Goal: Transaction & Acquisition: Purchase product/service

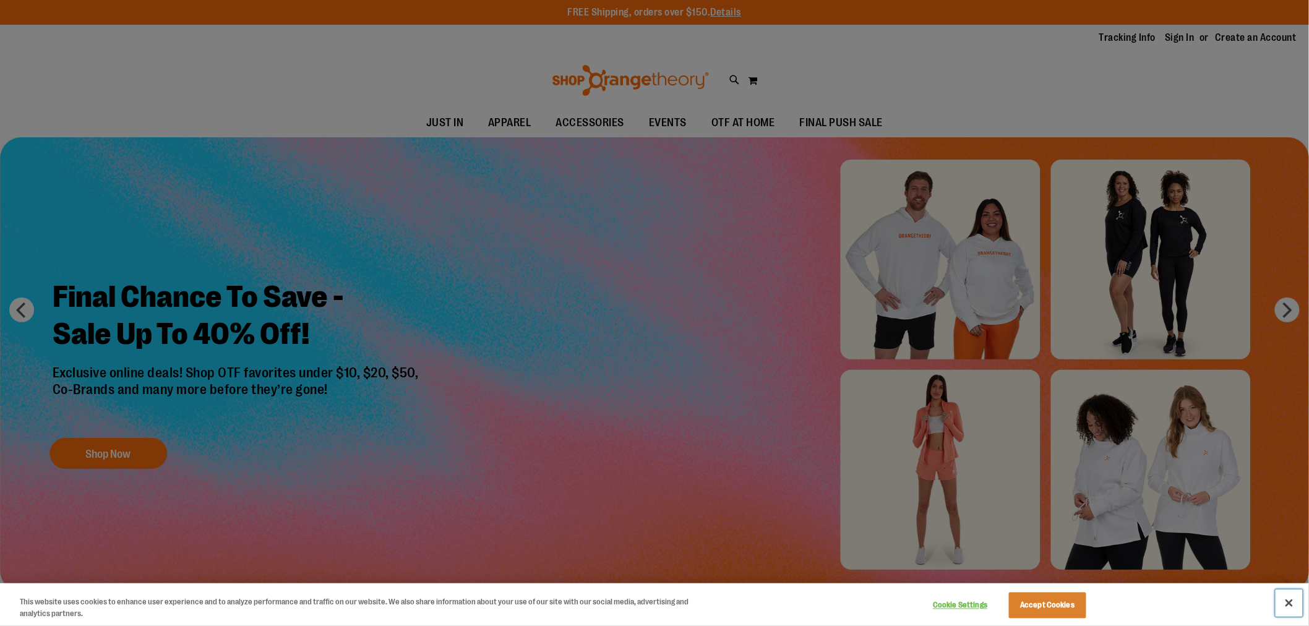
click at [1295, 605] on button "Close" at bounding box center [1289, 603] width 27 height 27
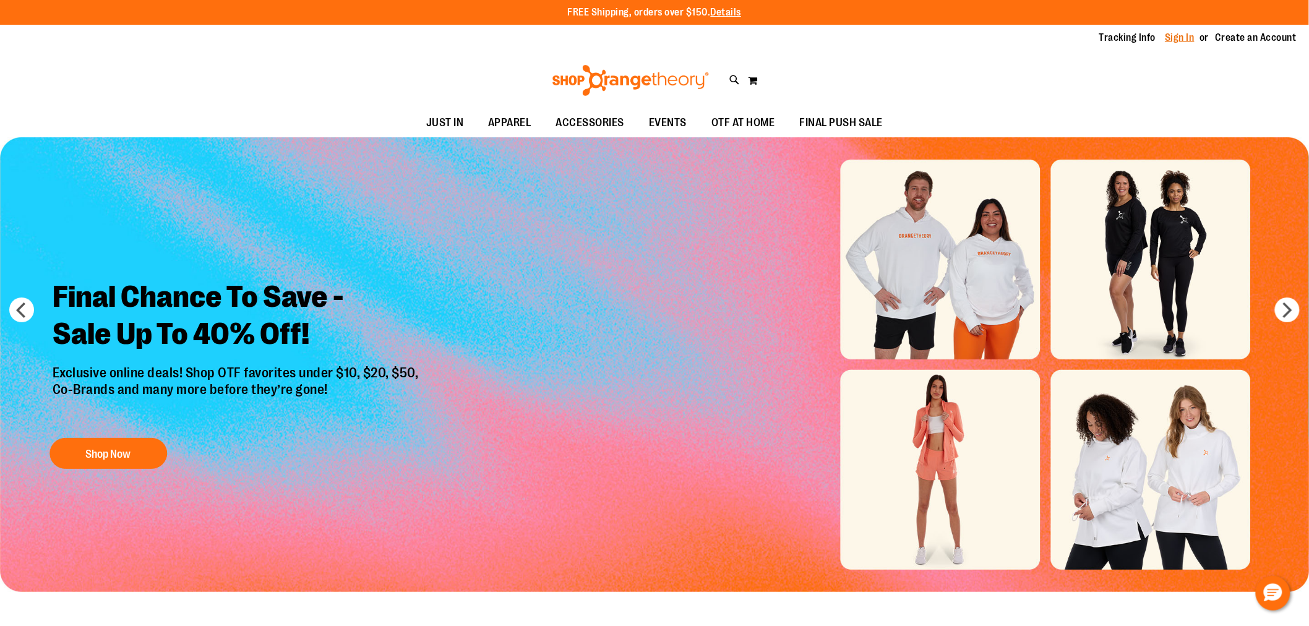
click at [1166, 38] on link "Sign In" at bounding box center [1181, 38] width 30 height 14
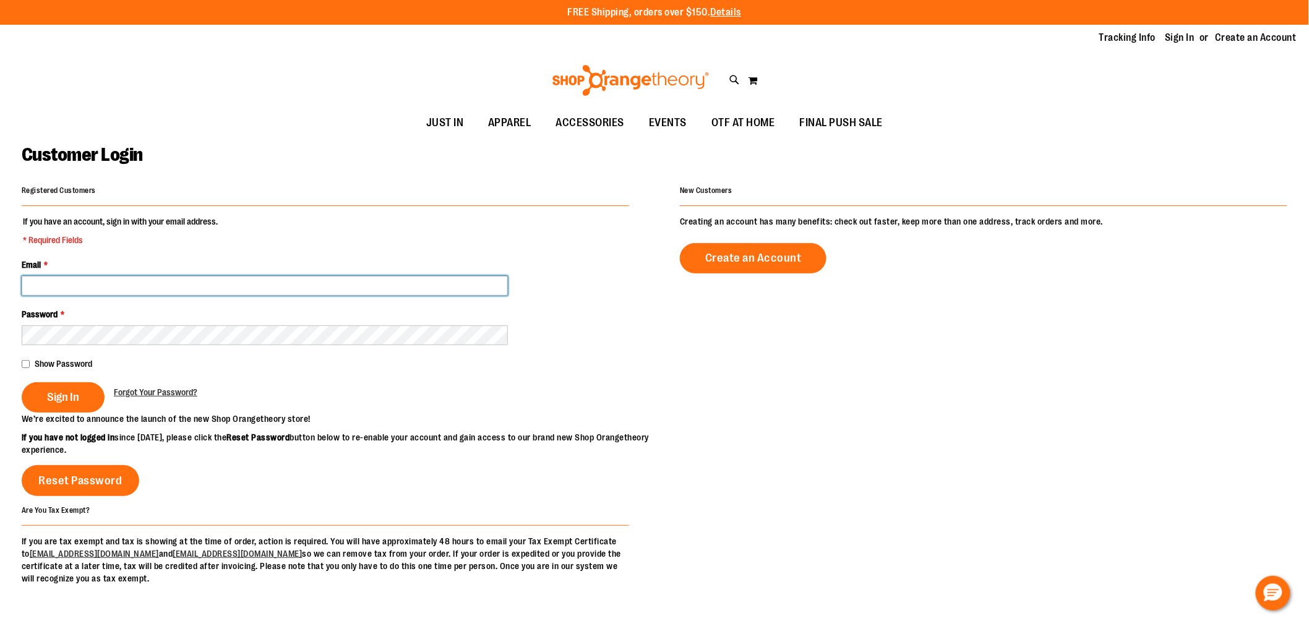
click at [88, 293] on input "Email *" at bounding box center [265, 286] width 486 height 20
type input "**********"
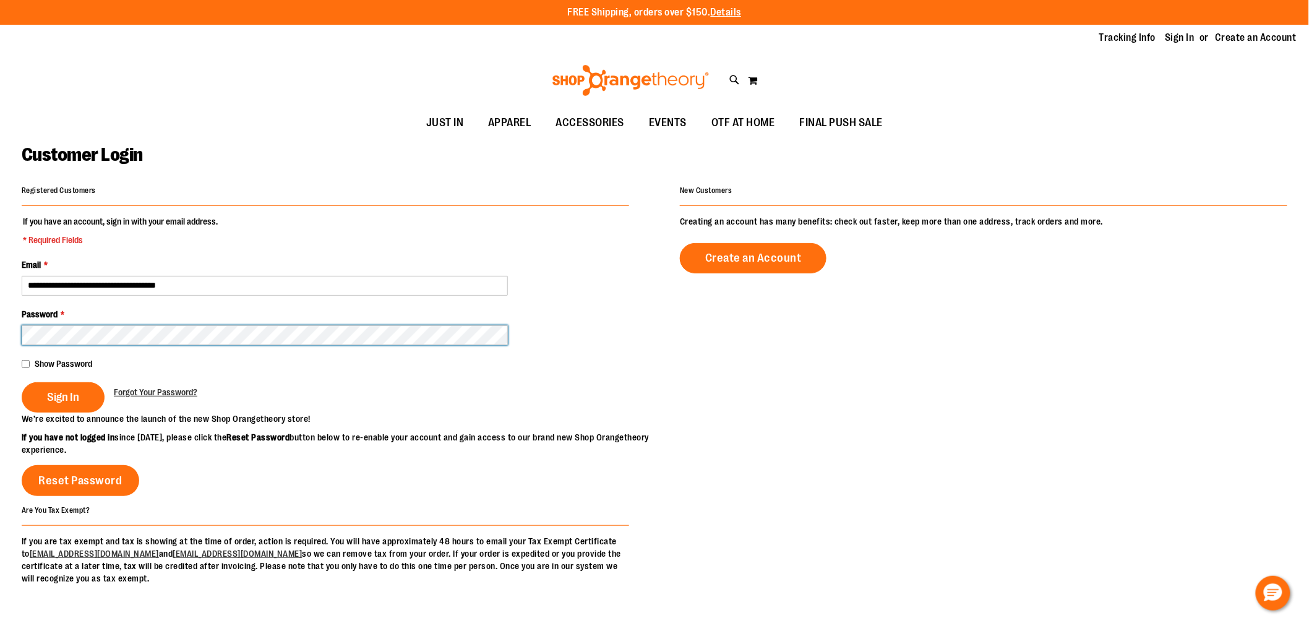
click at [22, 382] on button "Sign In" at bounding box center [63, 397] width 83 height 30
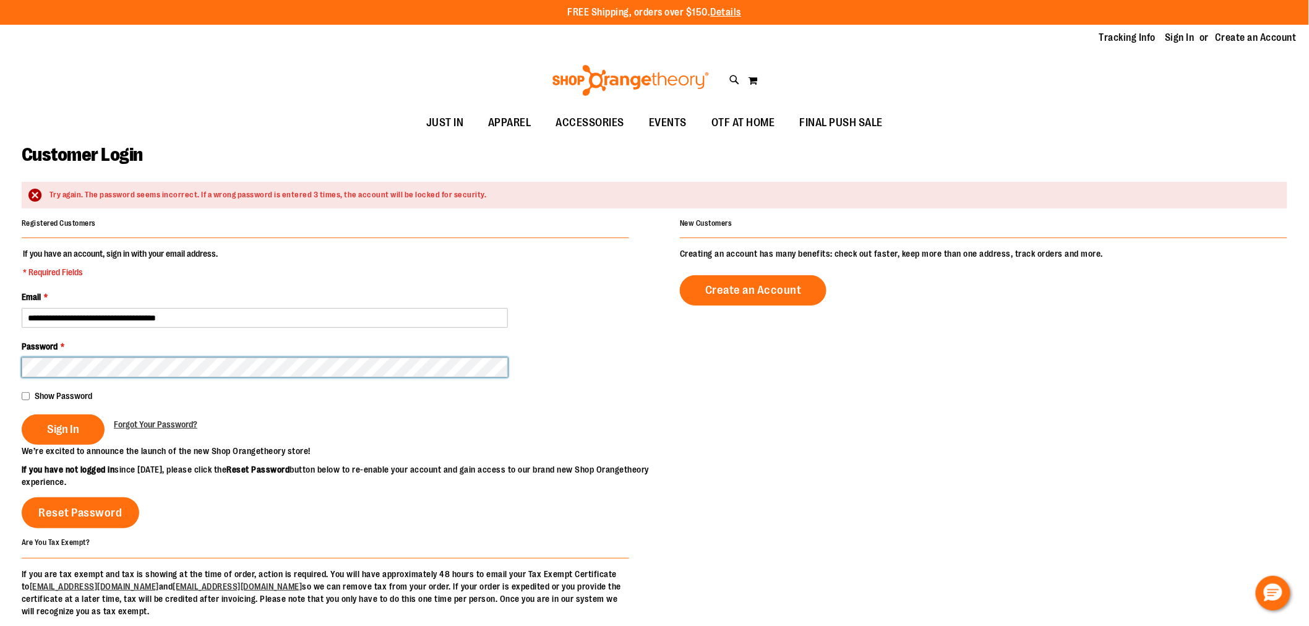
click at [22, 415] on button "Sign In" at bounding box center [63, 430] width 83 height 30
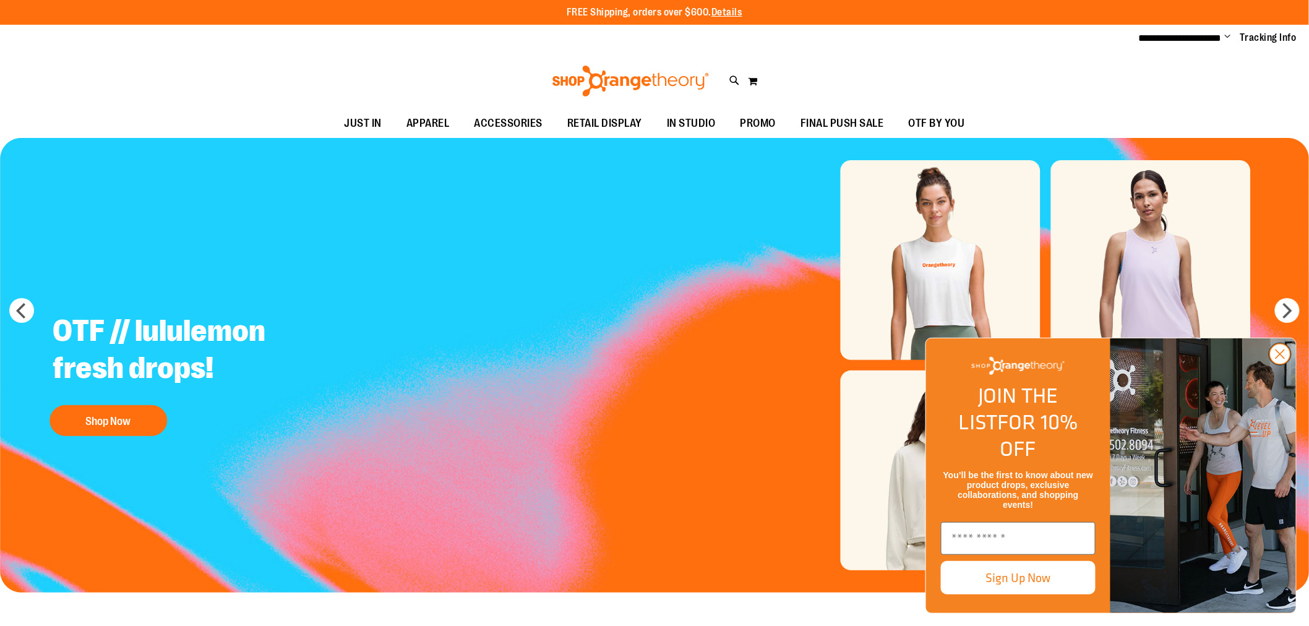
click at [1288, 364] on circle "Close dialog" at bounding box center [1280, 354] width 20 height 20
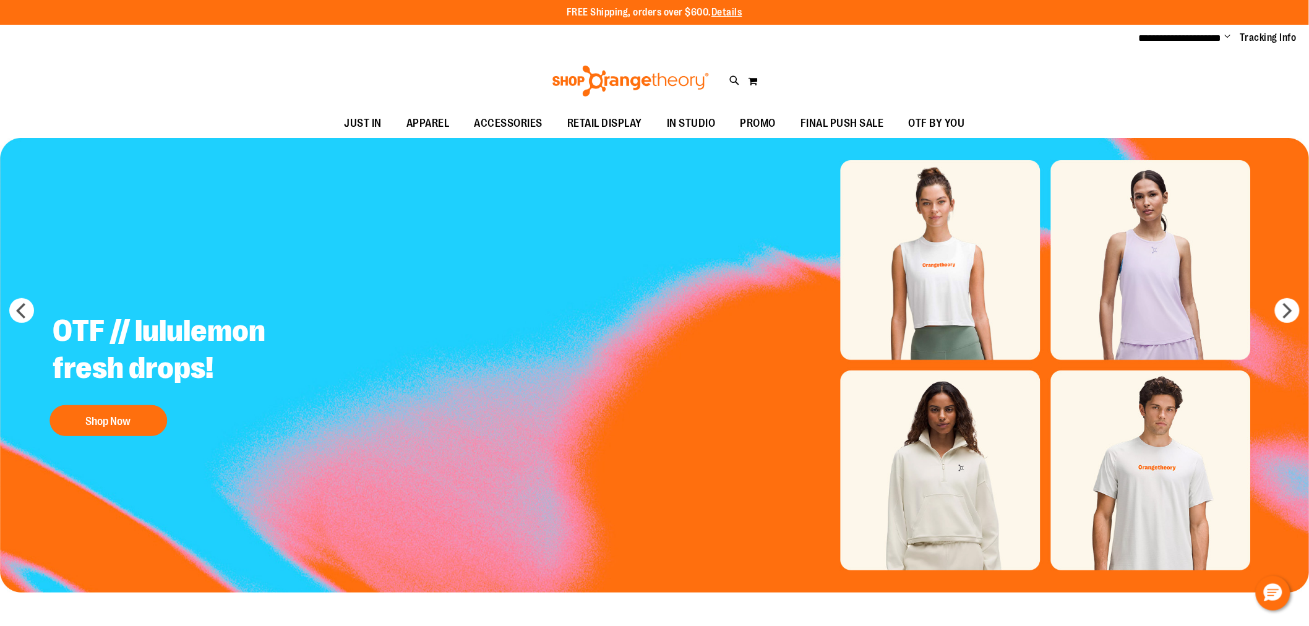
type input "**********"
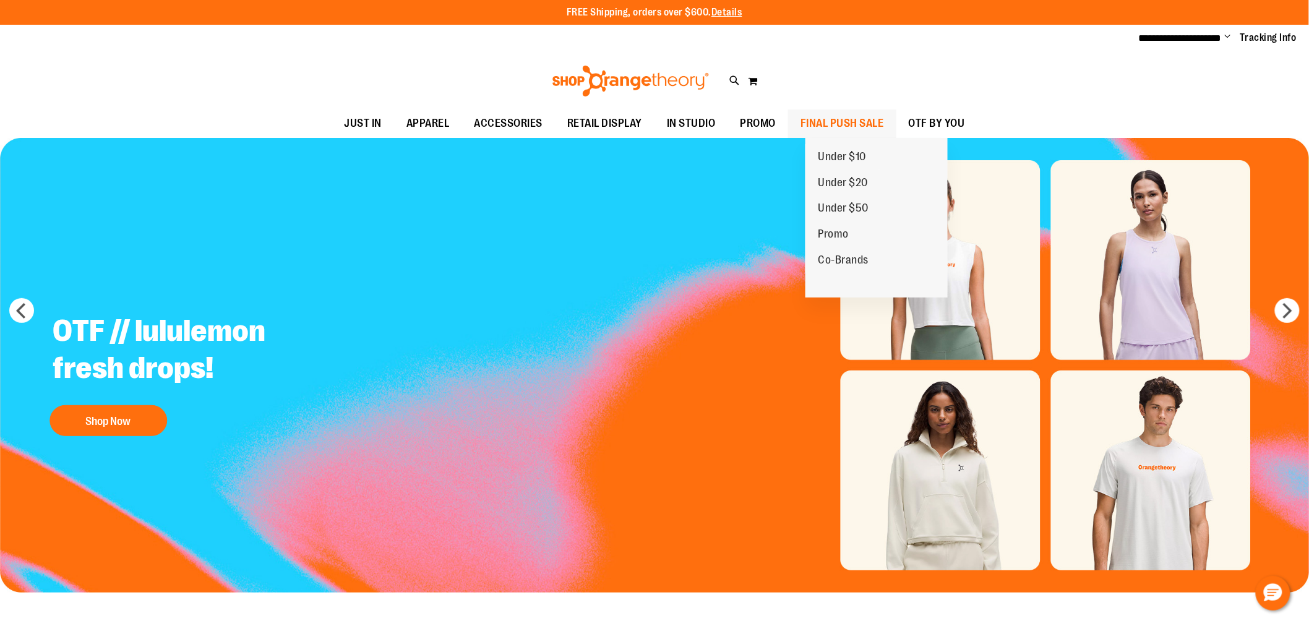
click at [884, 129] on span "FINAL PUSH SALE" at bounding box center [843, 124] width 84 height 28
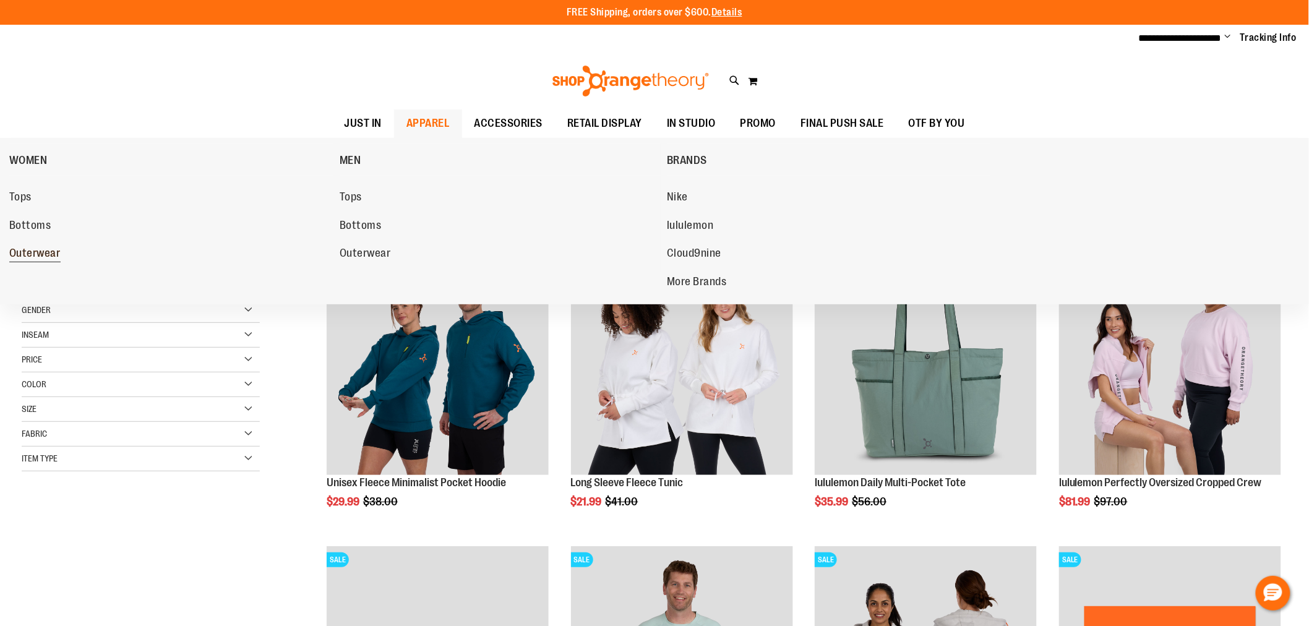
type input "**********"
click at [42, 257] on span "Outerwear" at bounding box center [34, 254] width 51 height 15
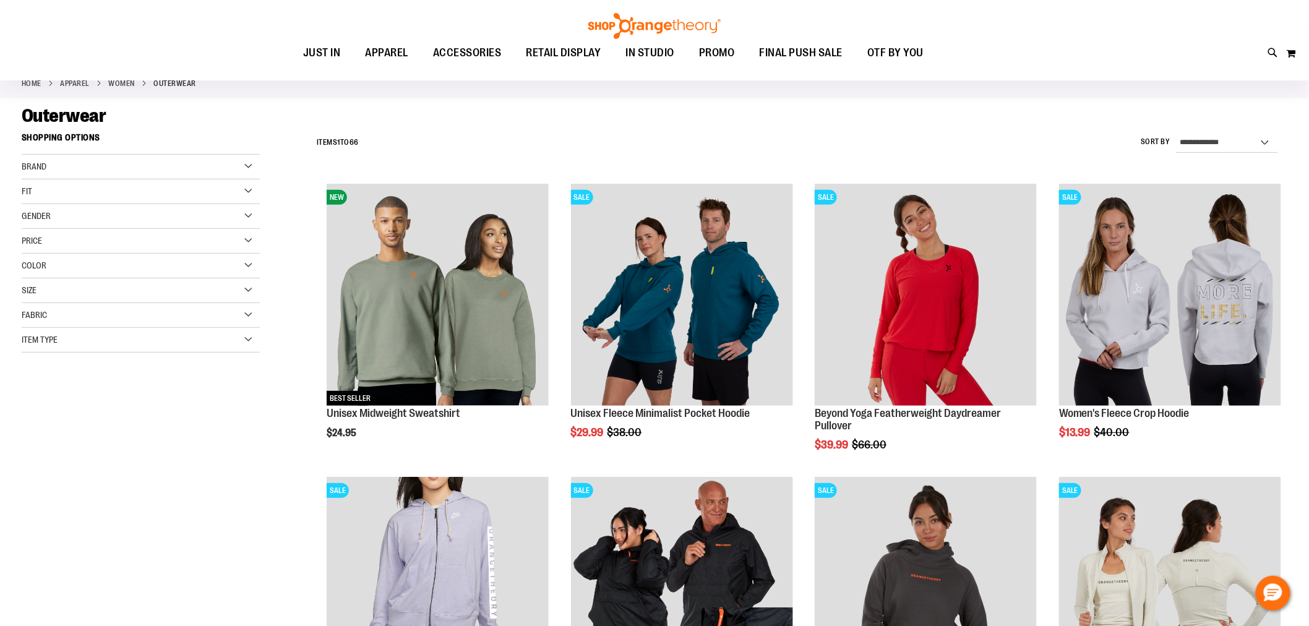
scroll to position [481, 0]
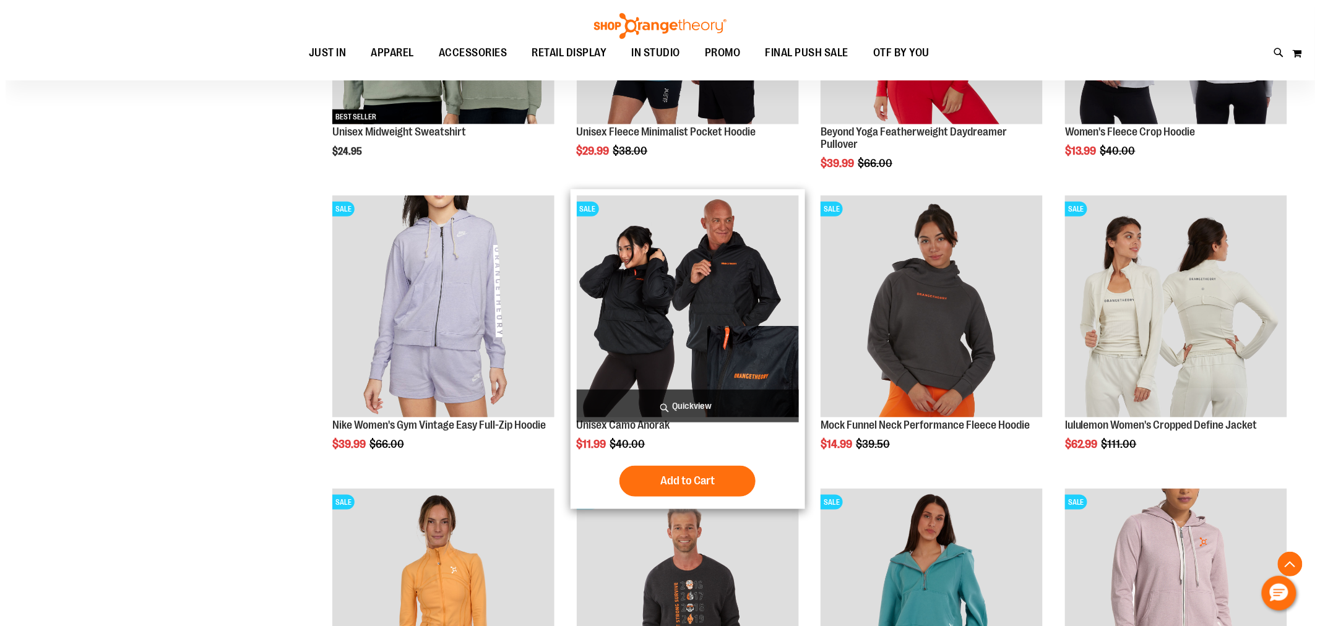
scroll to position [412, 0]
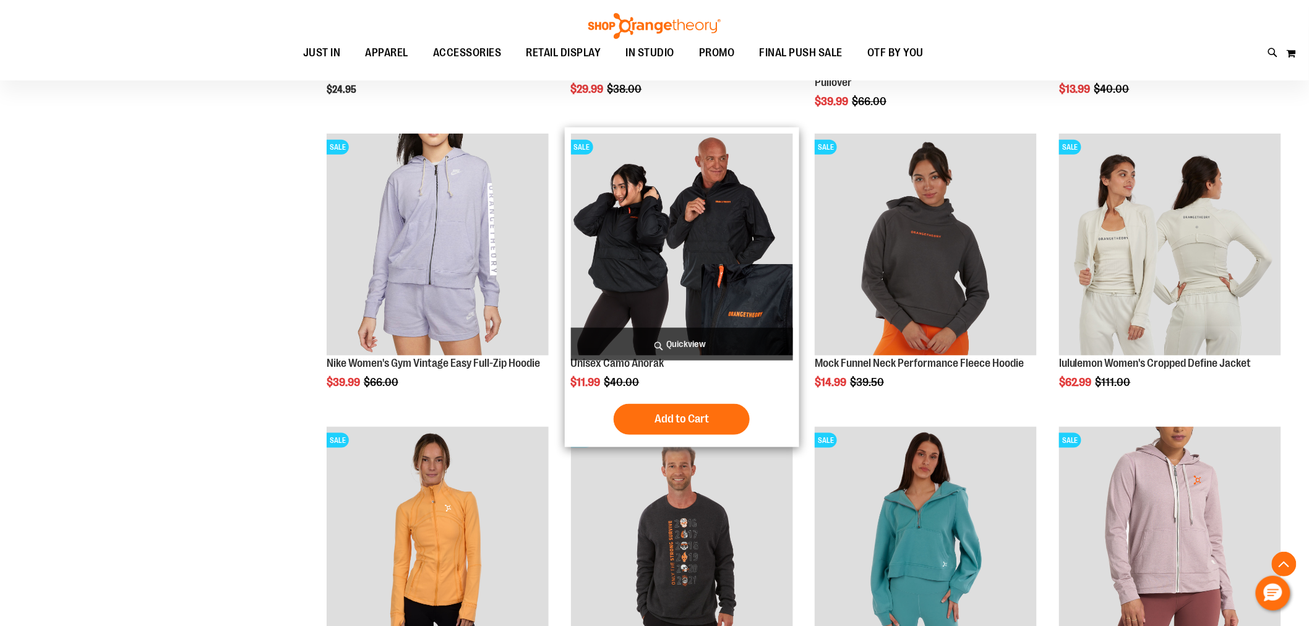
type input "**********"
click at [658, 342] on span "Quickview" at bounding box center [682, 344] width 222 height 33
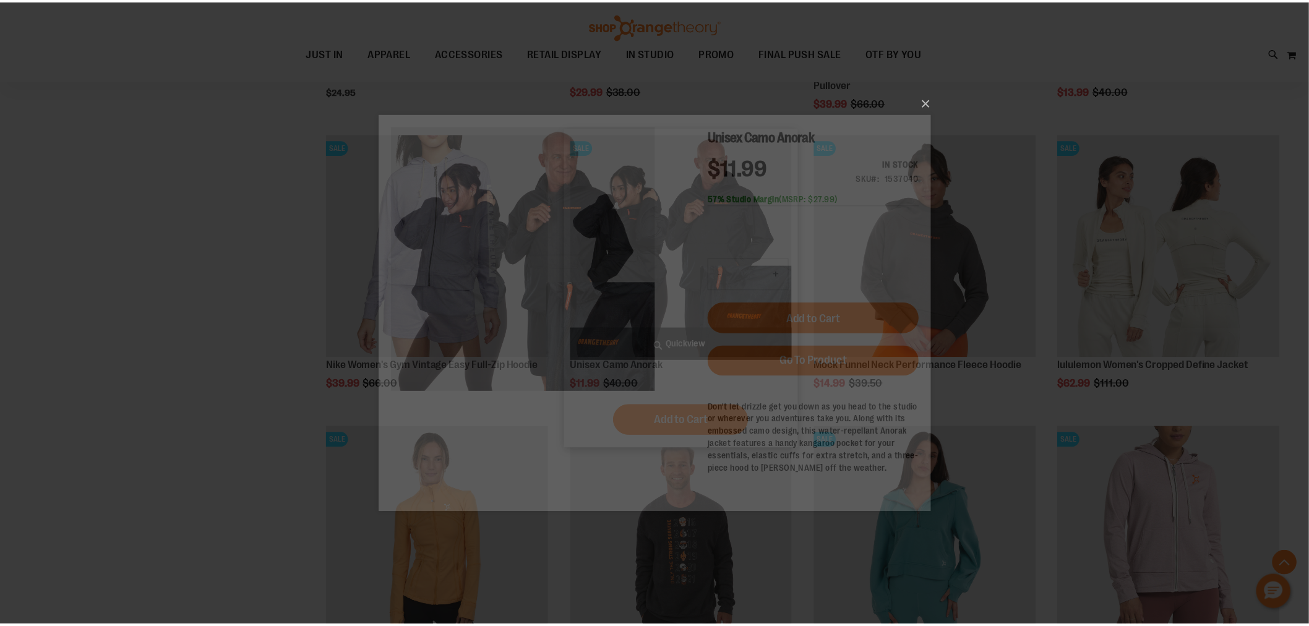
scroll to position [0, 0]
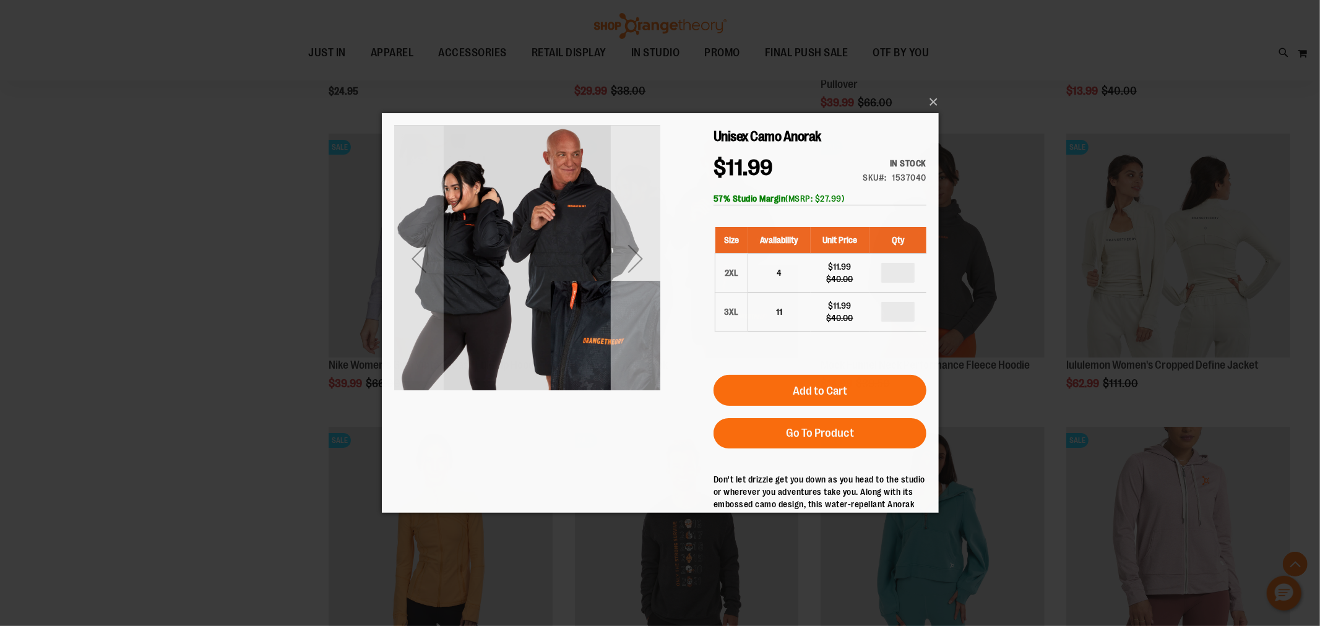
click at [638, 302] on div "Next" at bounding box center [635, 258] width 50 height 266
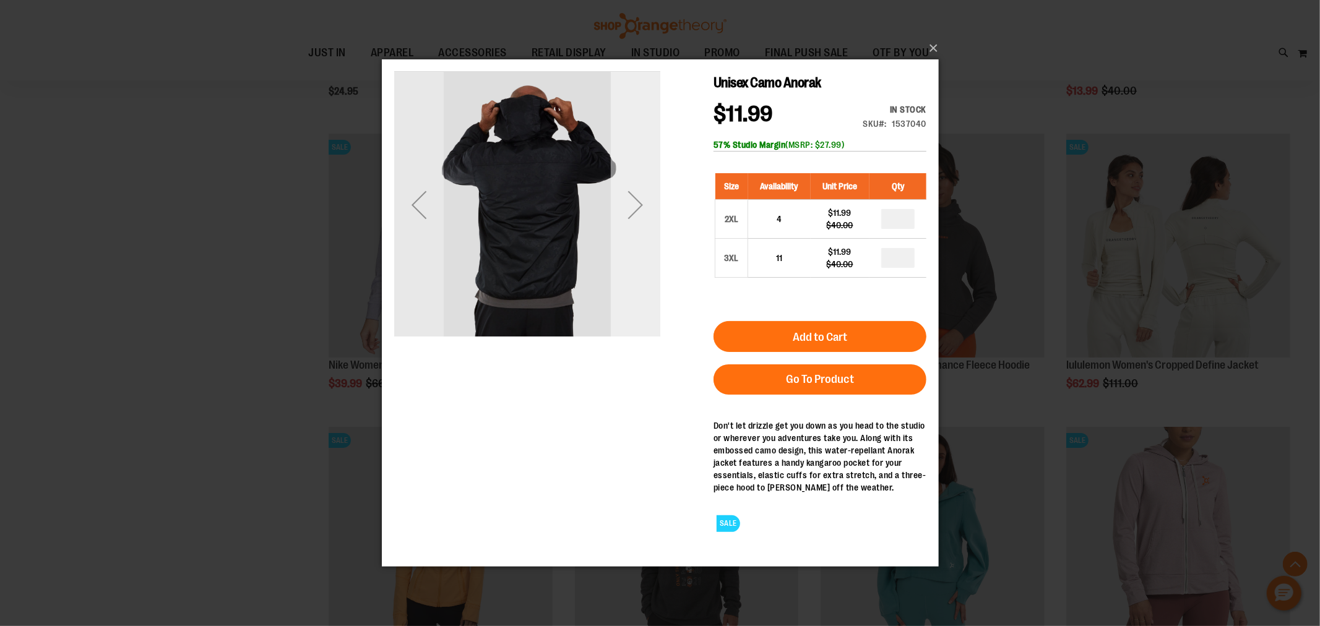
click at [638, 303] on div "Next" at bounding box center [635, 204] width 50 height 266
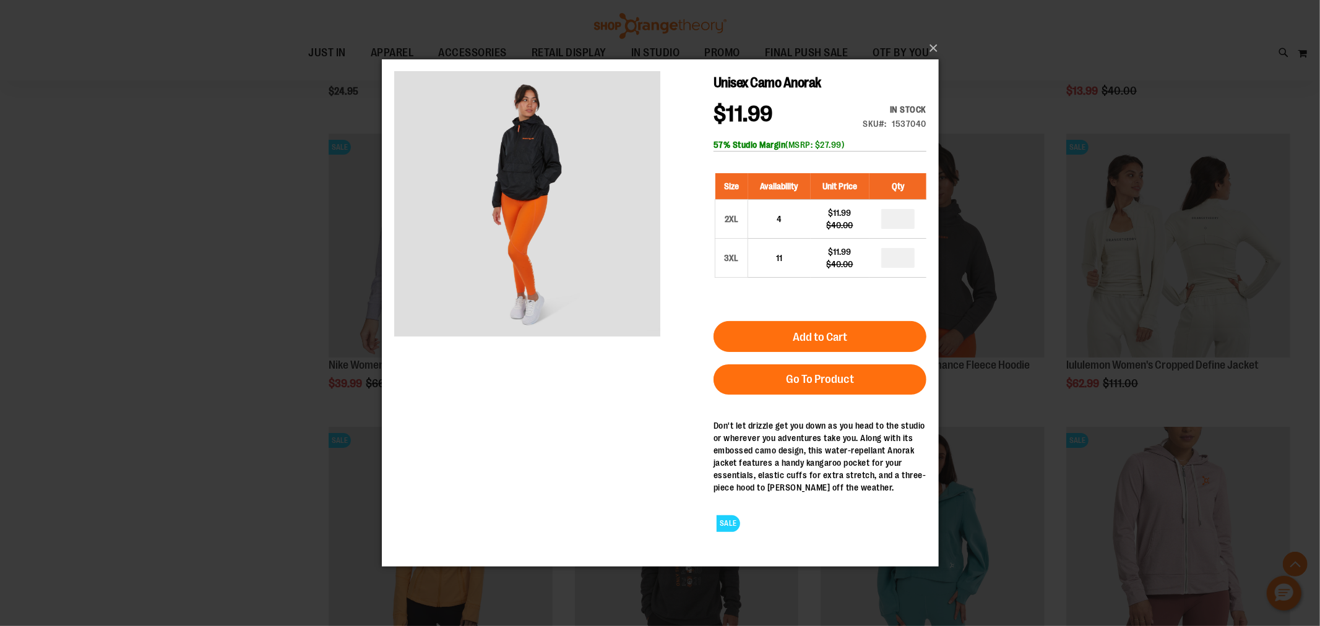
click at [261, 380] on div "×" at bounding box center [660, 313] width 1320 height 626
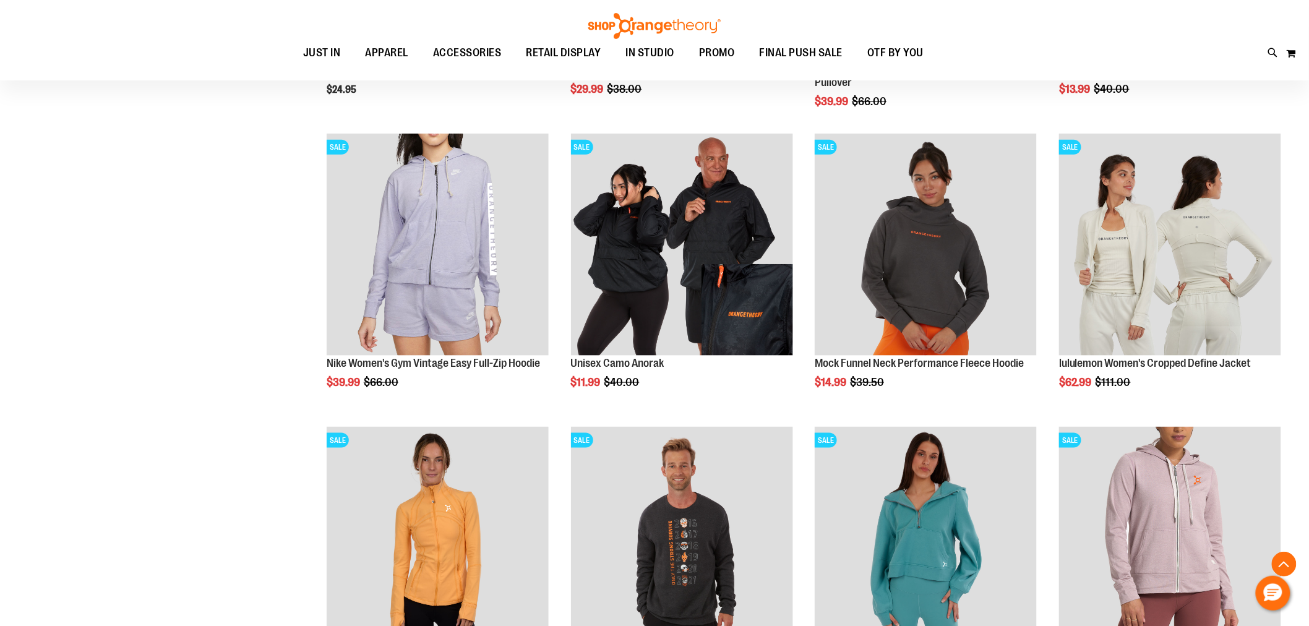
scroll to position [756, 0]
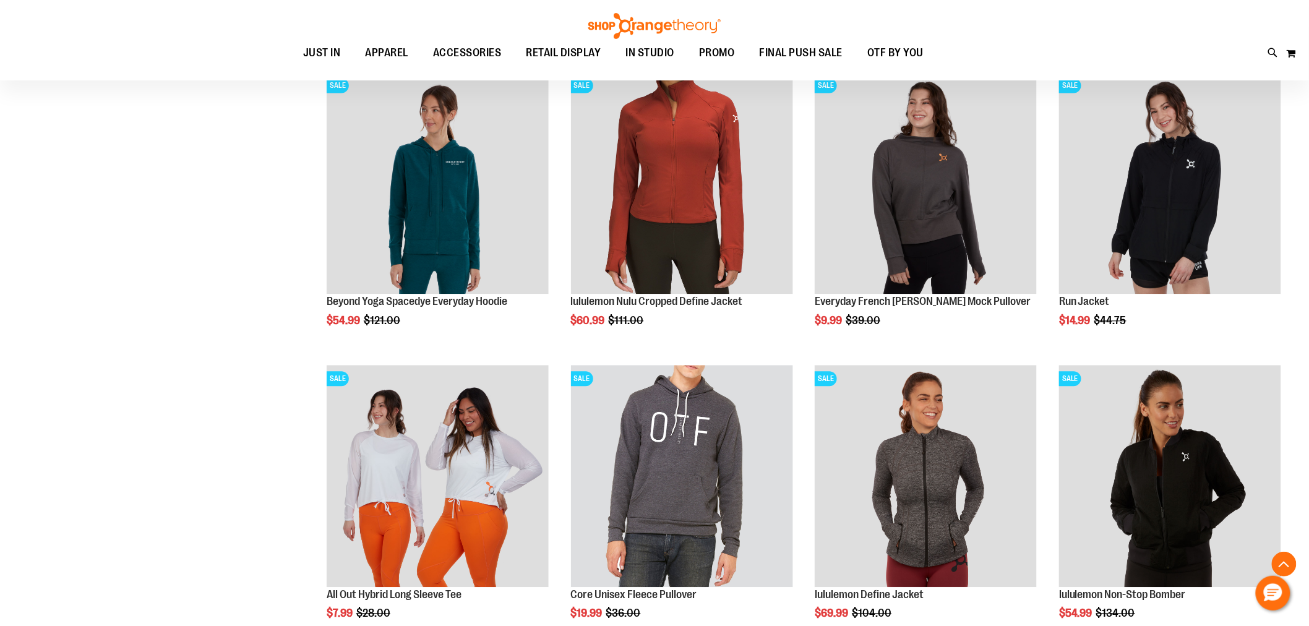
scroll to position [1031, 0]
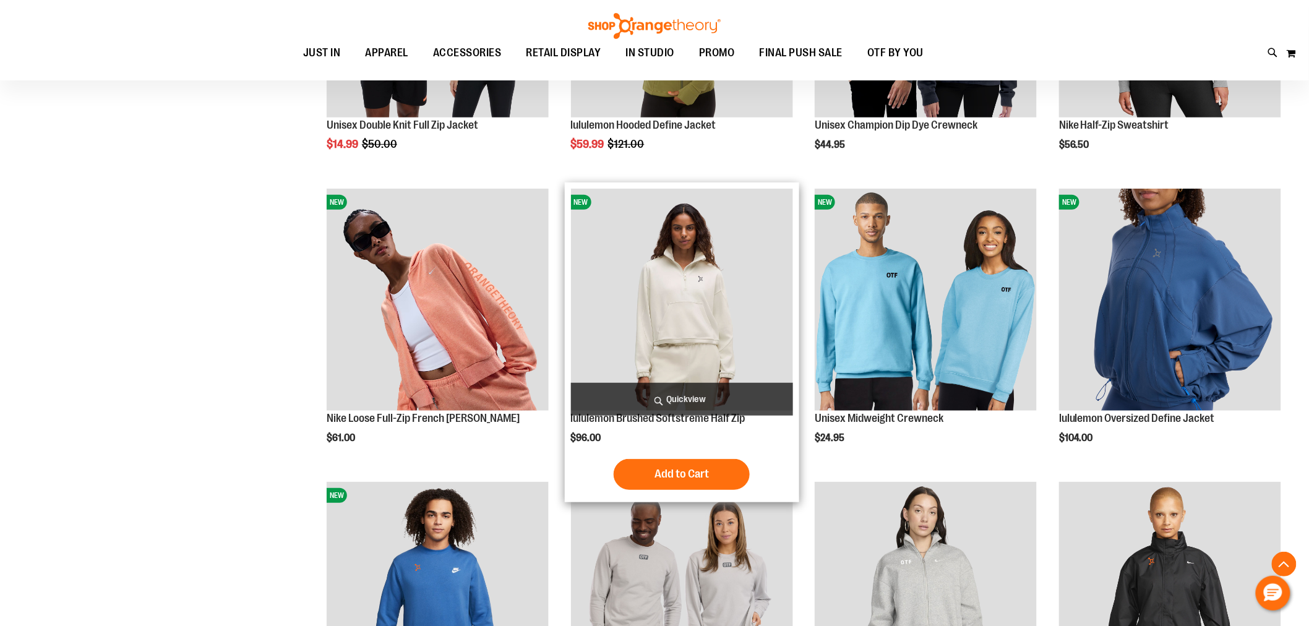
scroll to position [2460, 0]
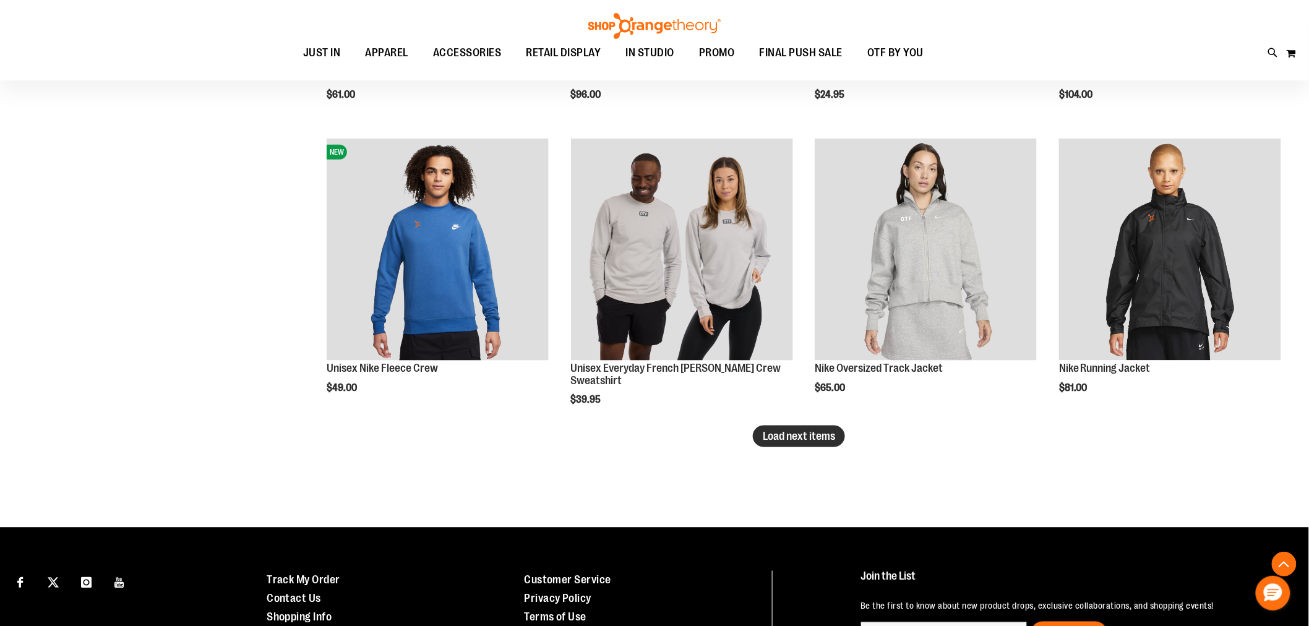
click at [776, 441] on span "Load next items" at bounding box center [799, 436] width 72 height 12
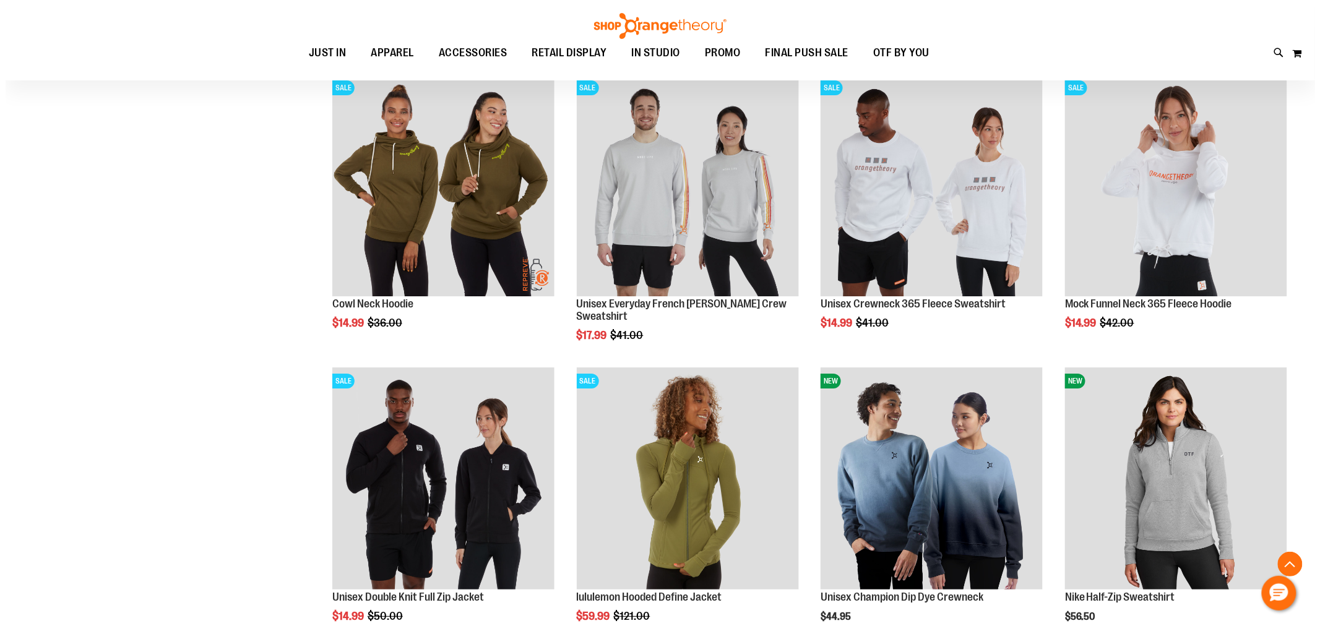
scroll to position [1772, 0]
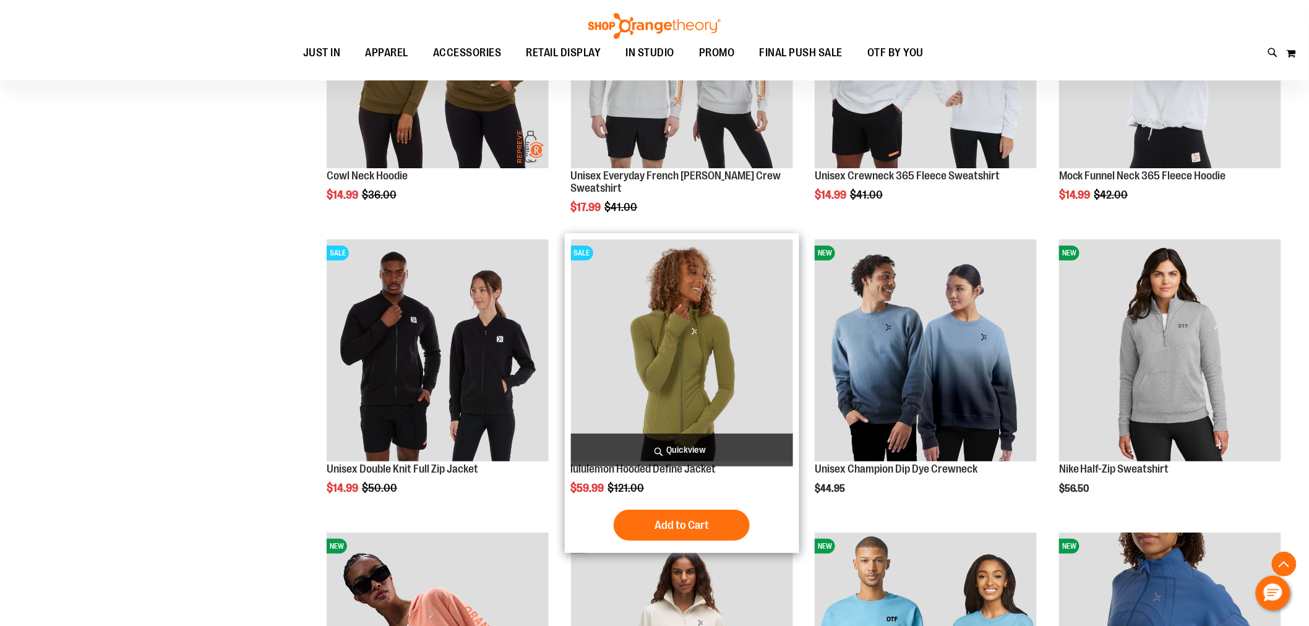
click at [656, 450] on span "Quickview" at bounding box center [682, 450] width 222 height 33
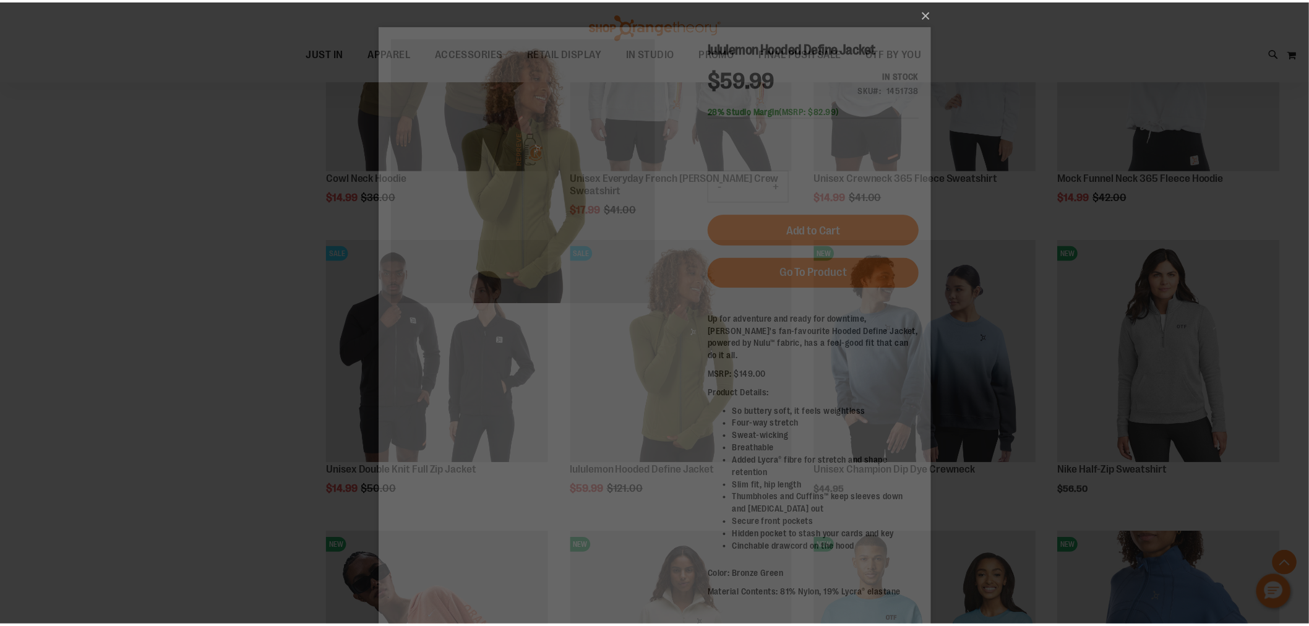
scroll to position [0, 0]
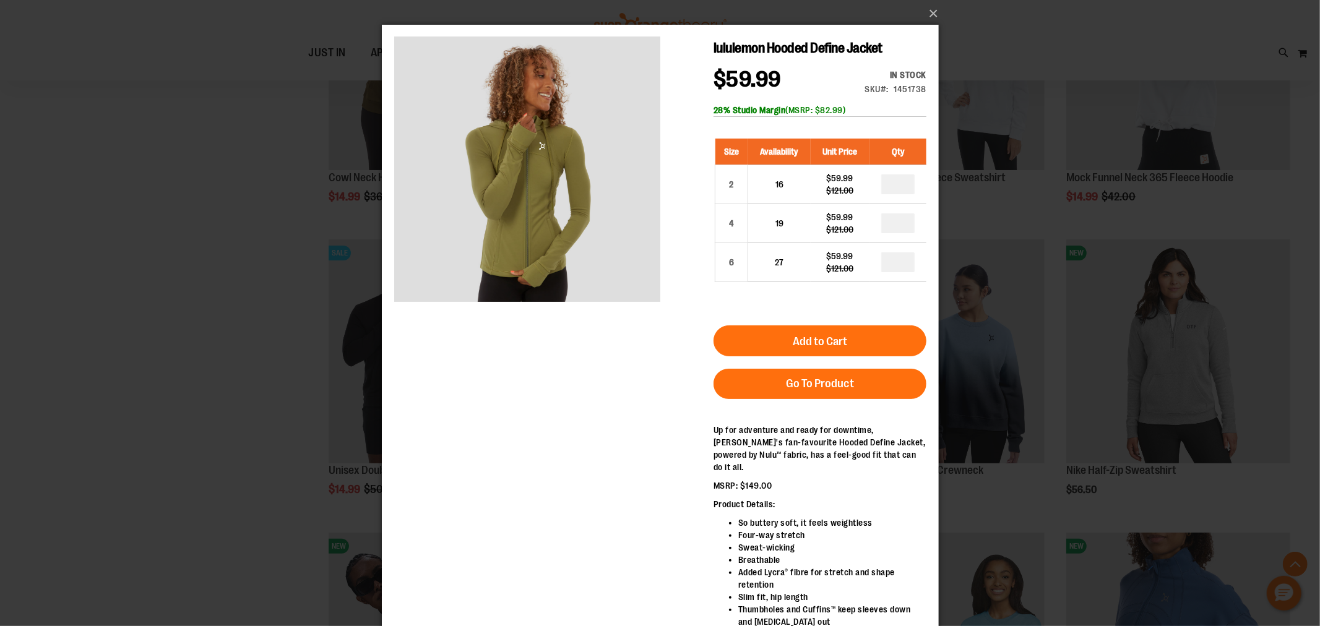
click at [1001, 46] on div "×" at bounding box center [660, 313] width 1320 height 626
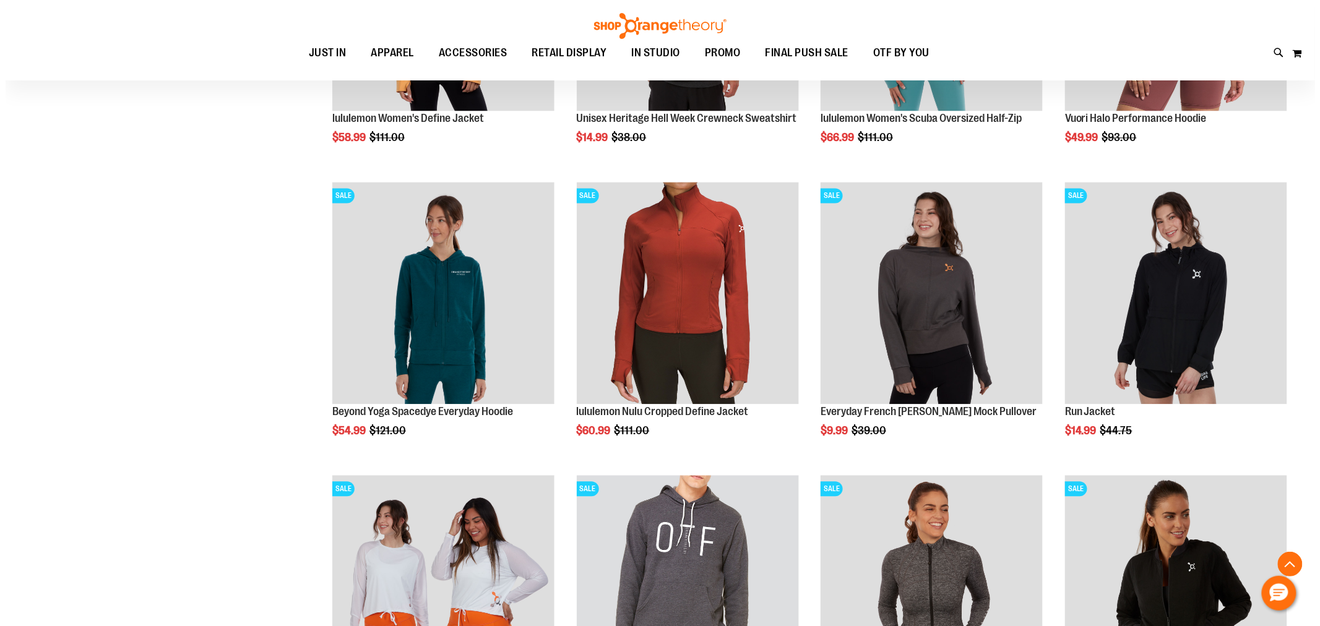
scroll to position [947, 0]
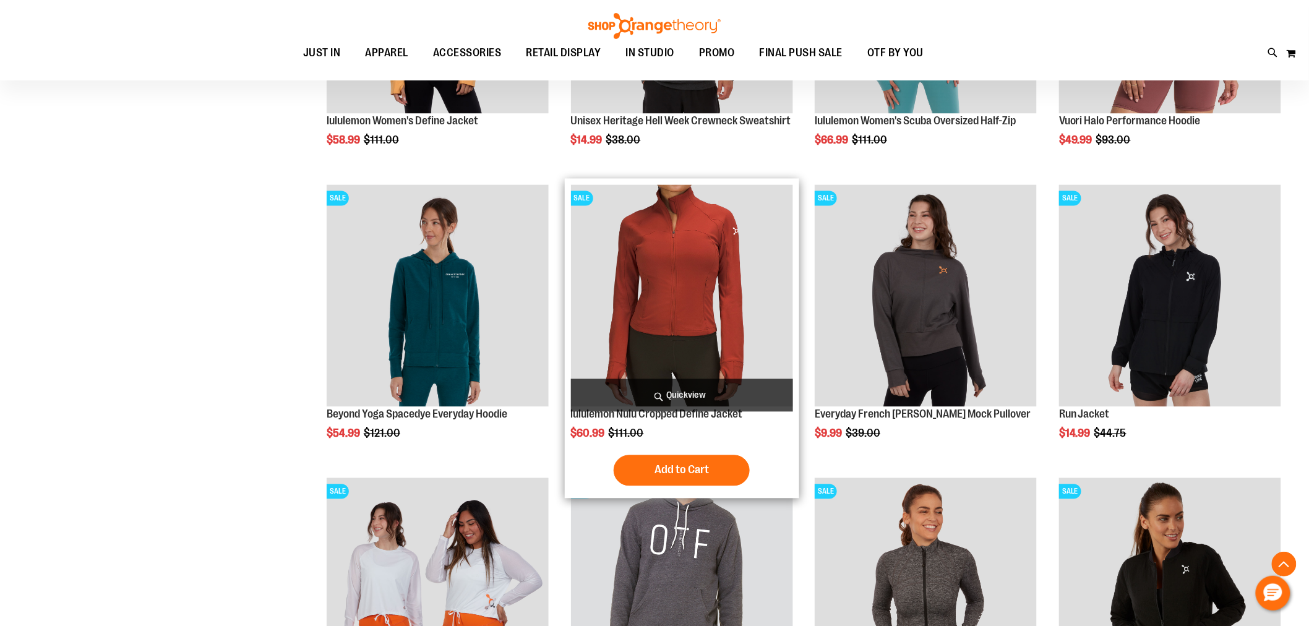
click at [661, 399] on span "Quickview" at bounding box center [682, 395] width 222 height 33
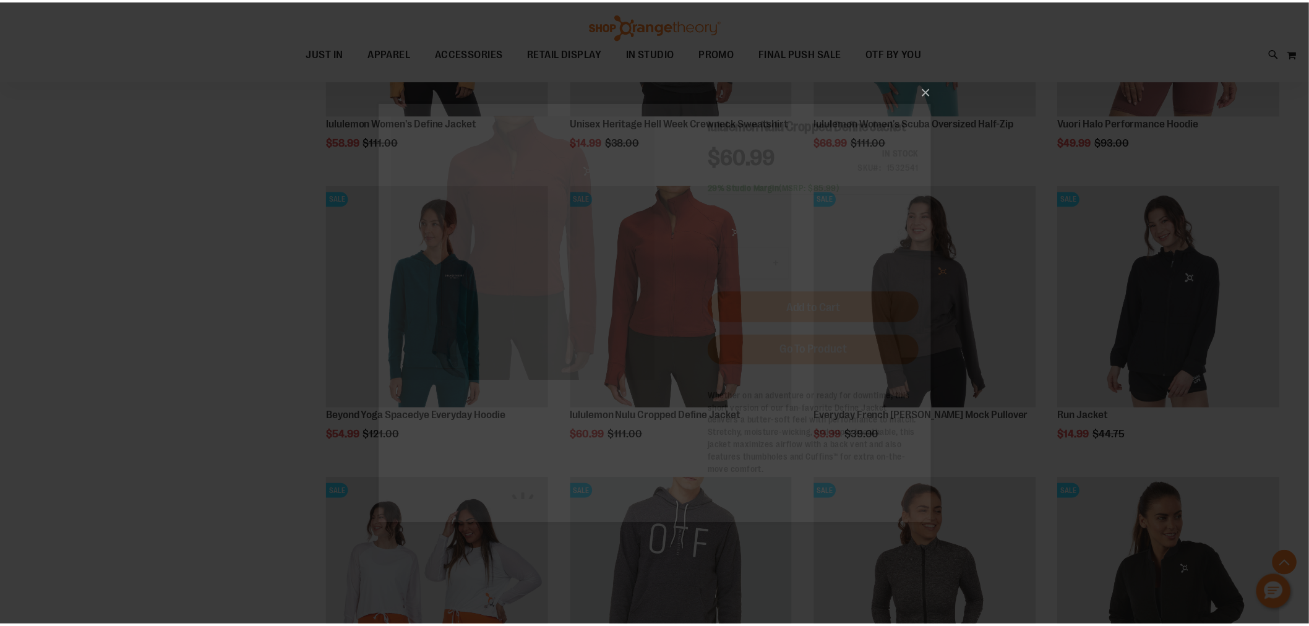
scroll to position [0, 0]
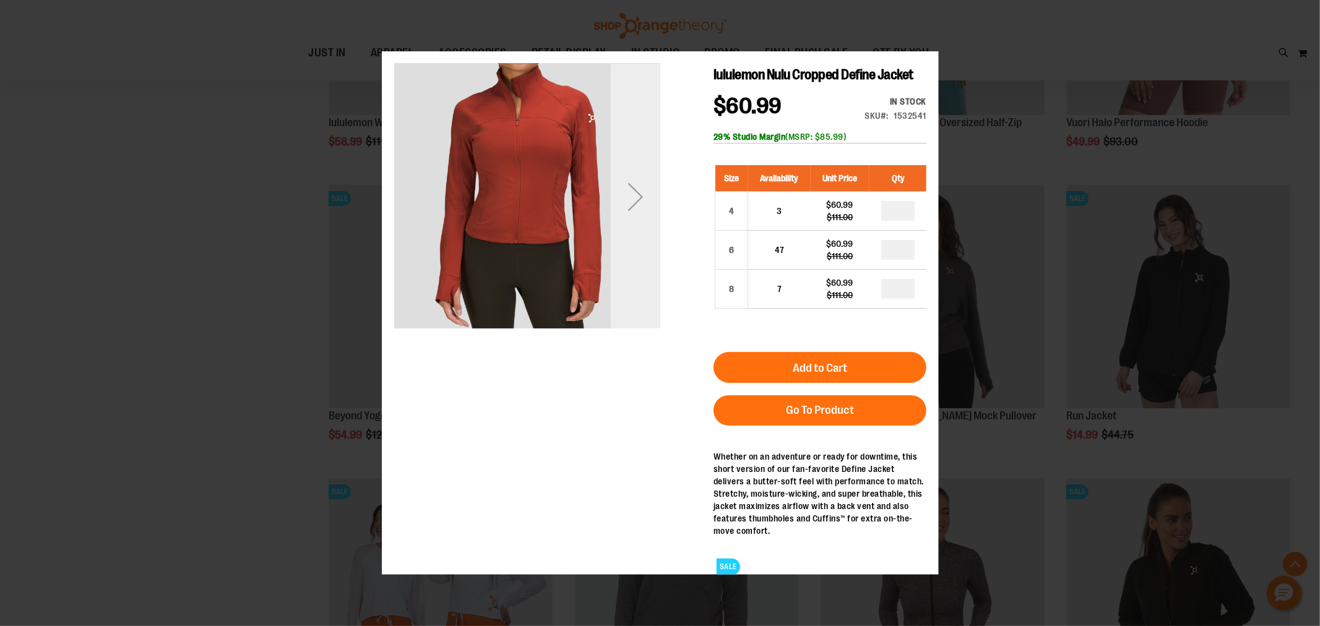
click at [638, 243] on div "Next" at bounding box center [635, 196] width 50 height 266
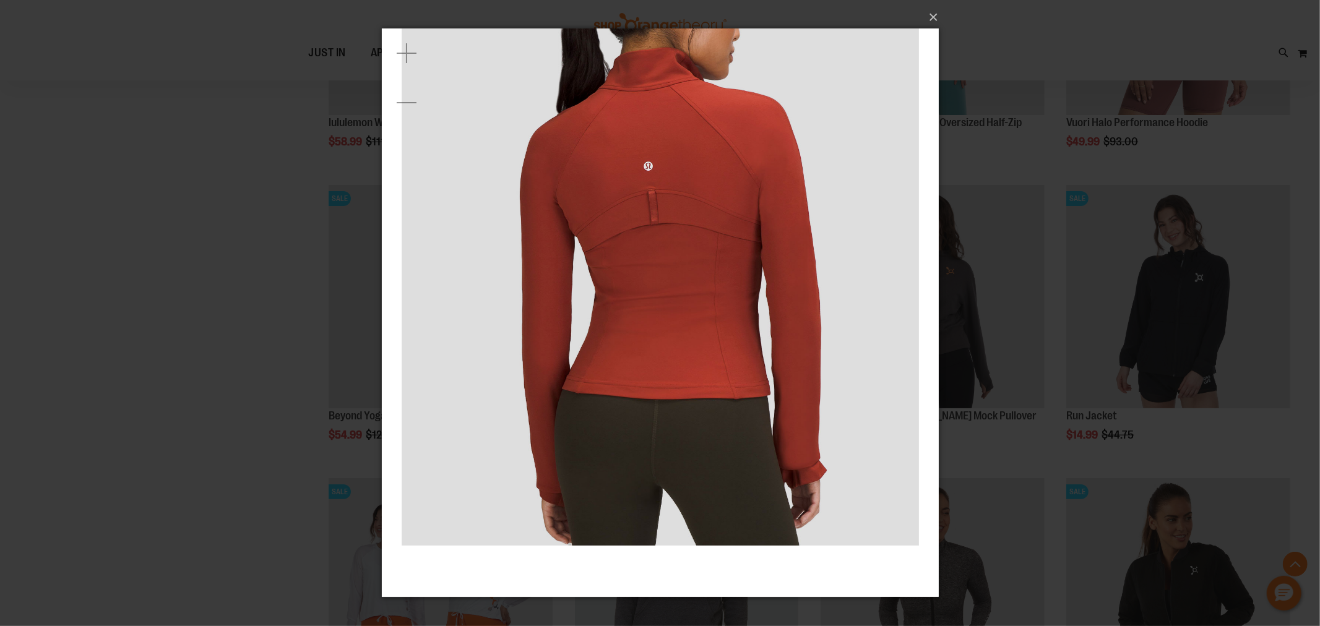
click at [144, 283] on div "×" at bounding box center [660, 313] width 1320 height 626
